Goal: Find specific page/section: Find specific page/section

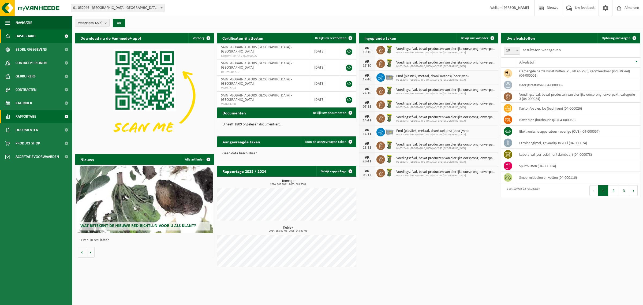
click at [30, 114] on span "Rapportage" at bounding box center [26, 116] width 21 height 13
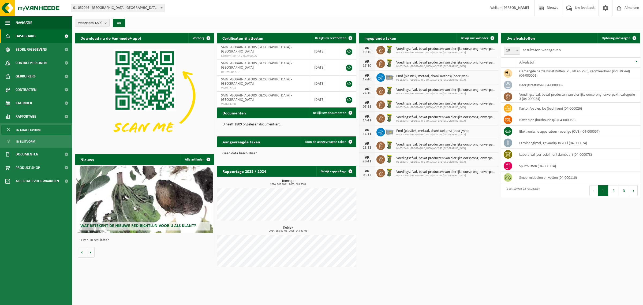
click at [36, 128] on span "In grafiekvorm" at bounding box center [28, 130] width 24 height 10
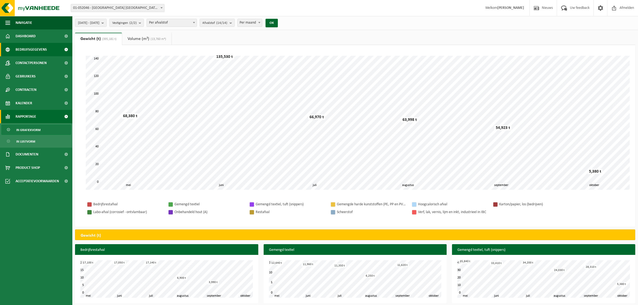
click at [39, 50] on span "Bedrijfsgegevens" at bounding box center [31, 49] width 31 height 13
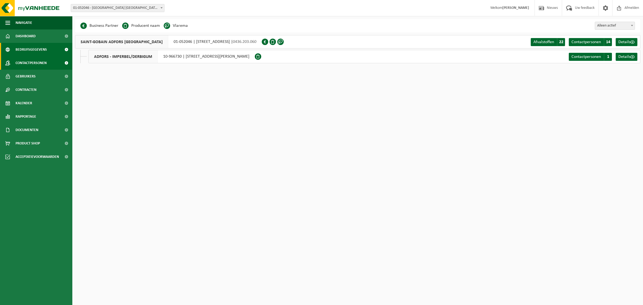
click at [35, 63] on span "Contactpersonen" at bounding box center [31, 62] width 31 height 13
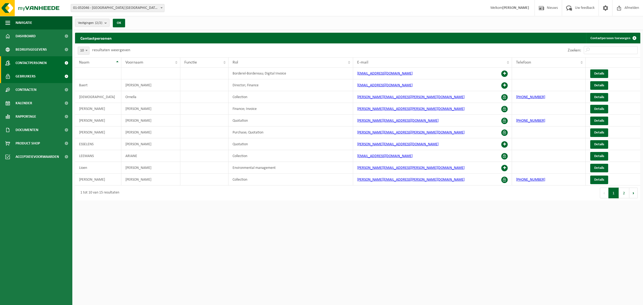
click at [24, 78] on span "Gebruikers" at bounding box center [26, 76] width 20 height 13
